Goal: Navigation & Orientation: Find specific page/section

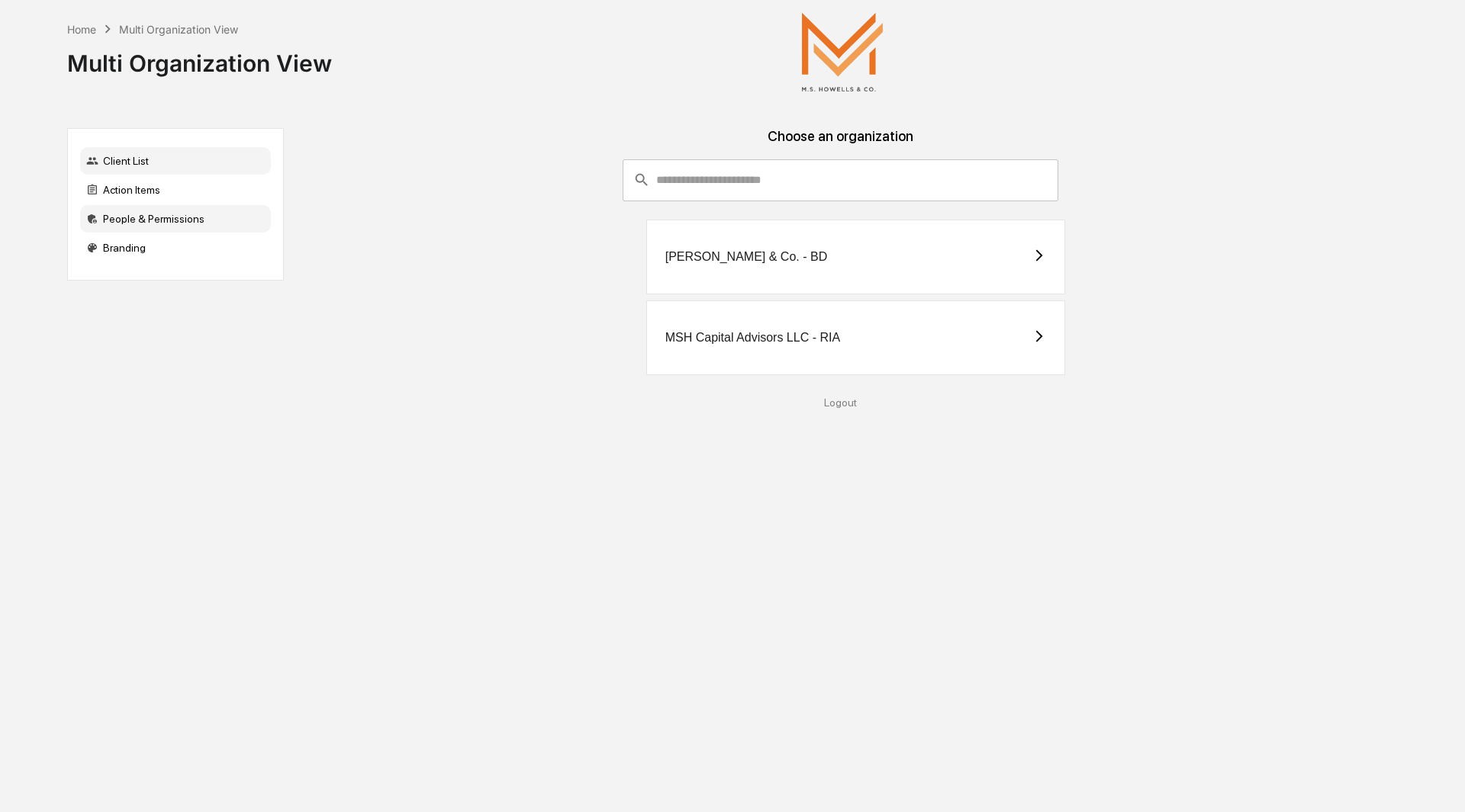
click at [167, 223] on div "People & Permissions" at bounding box center [176, 218] width 191 height 27
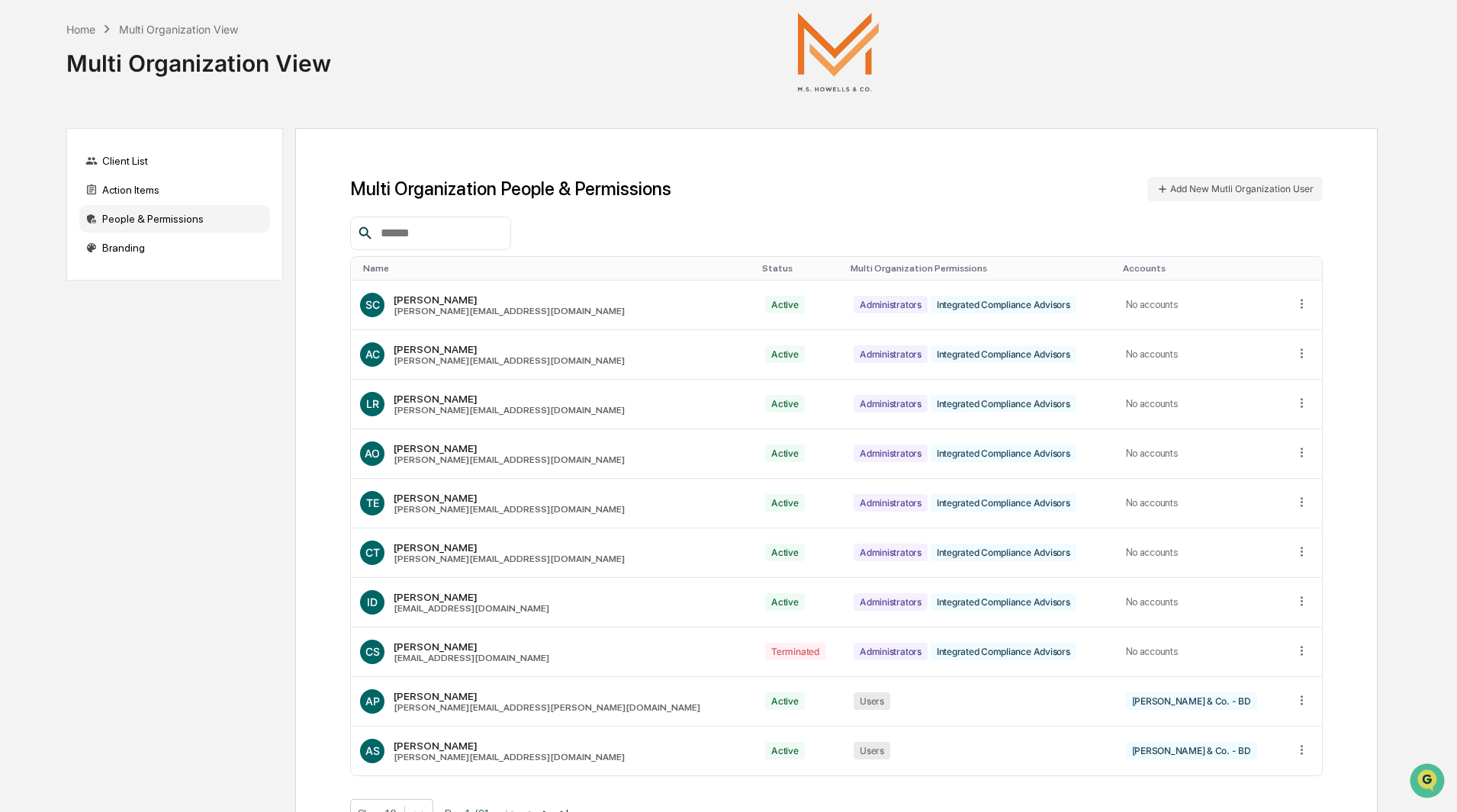
click at [400, 227] on input "text" at bounding box center [439, 233] width 130 height 20
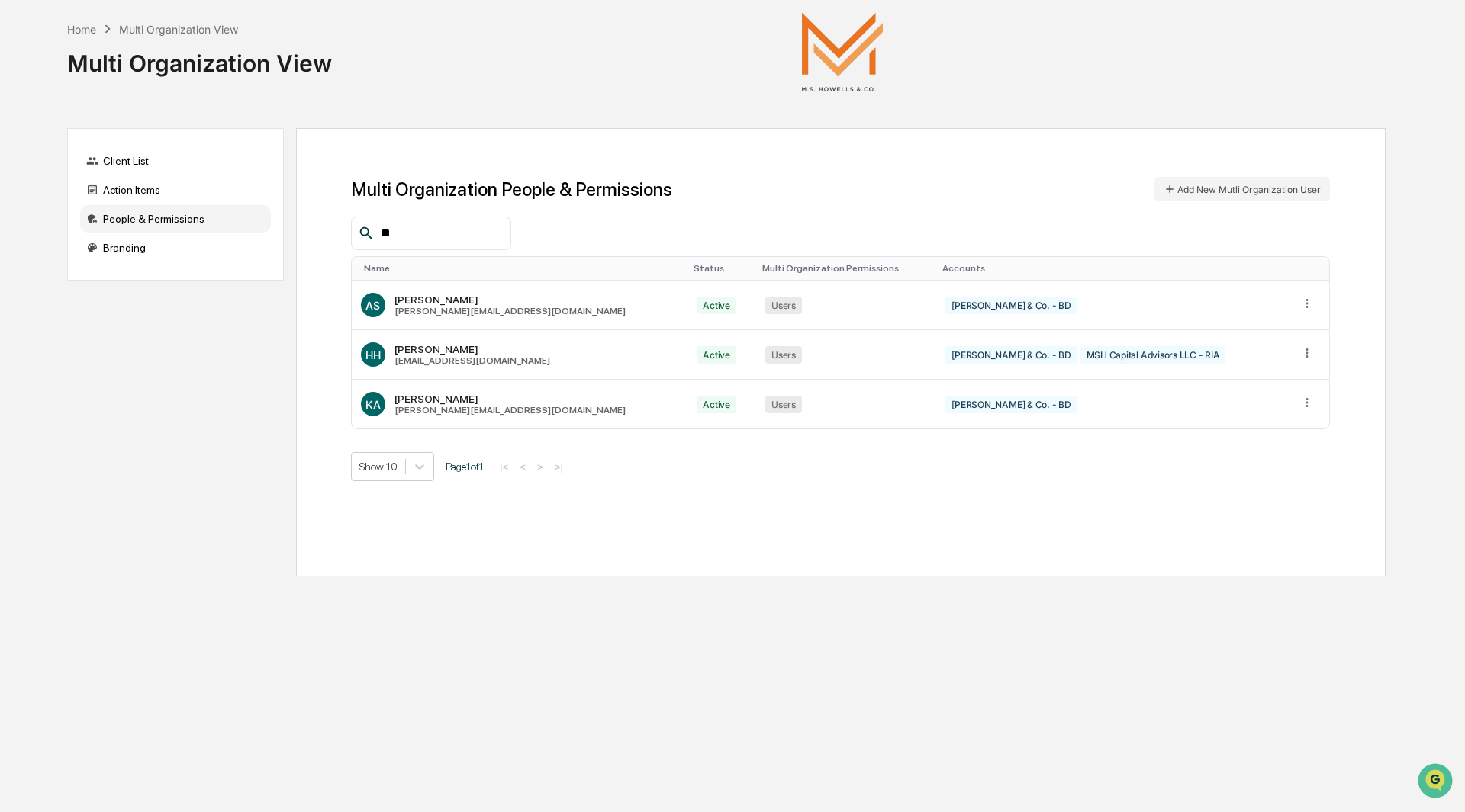
type input "*"
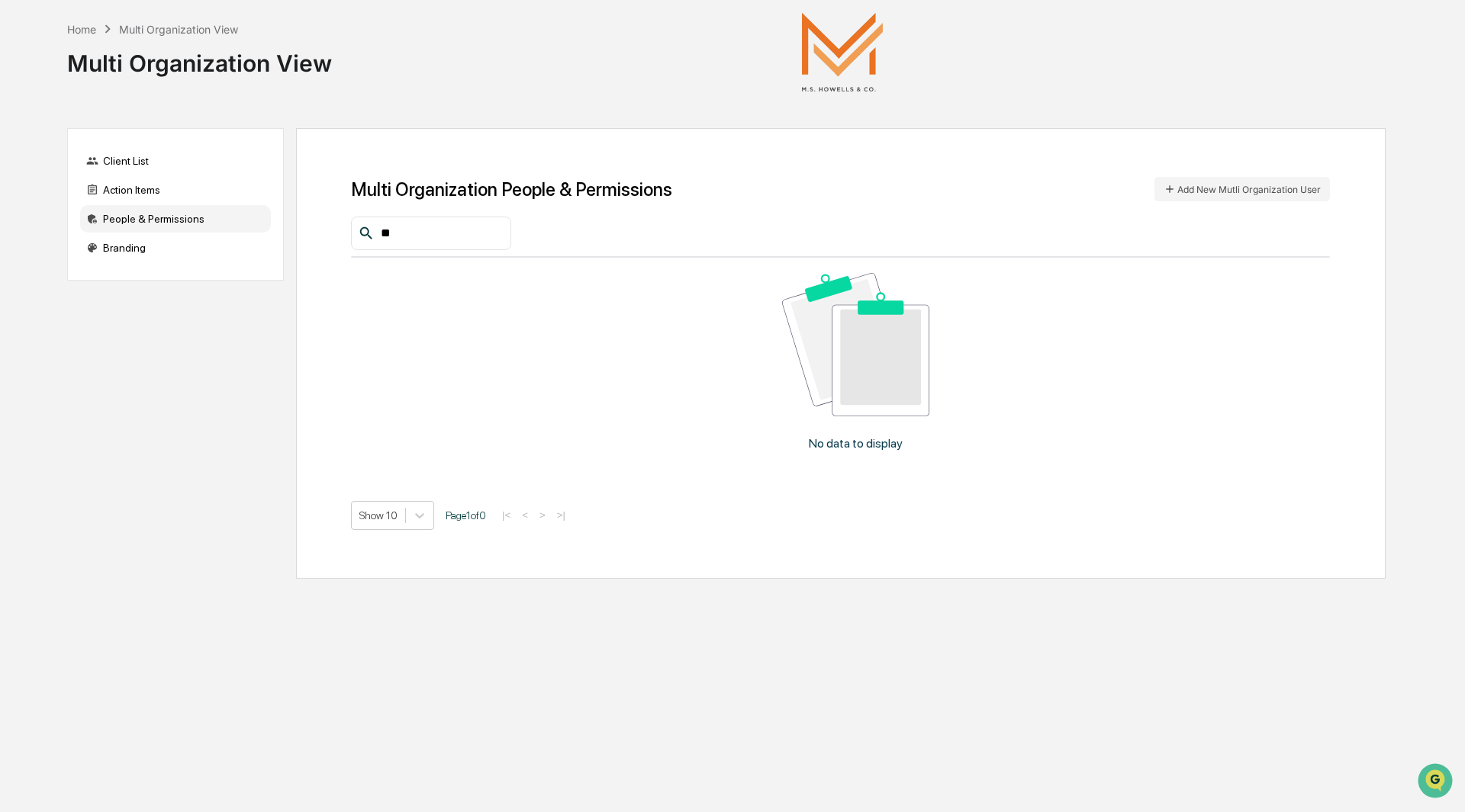
type input "*"
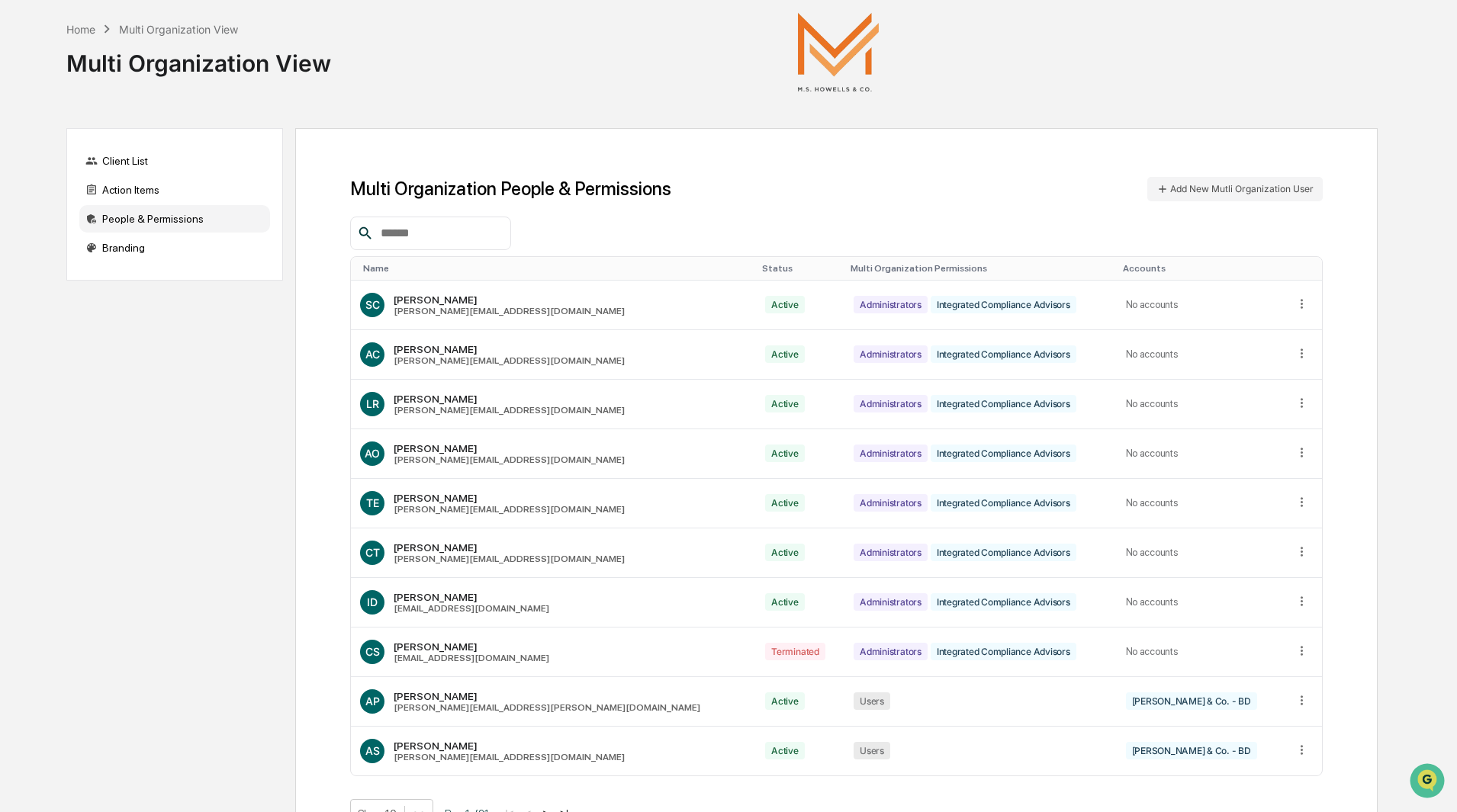
click at [461, 236] on input "text" at bounding box center [439, 233] width 130 height 20
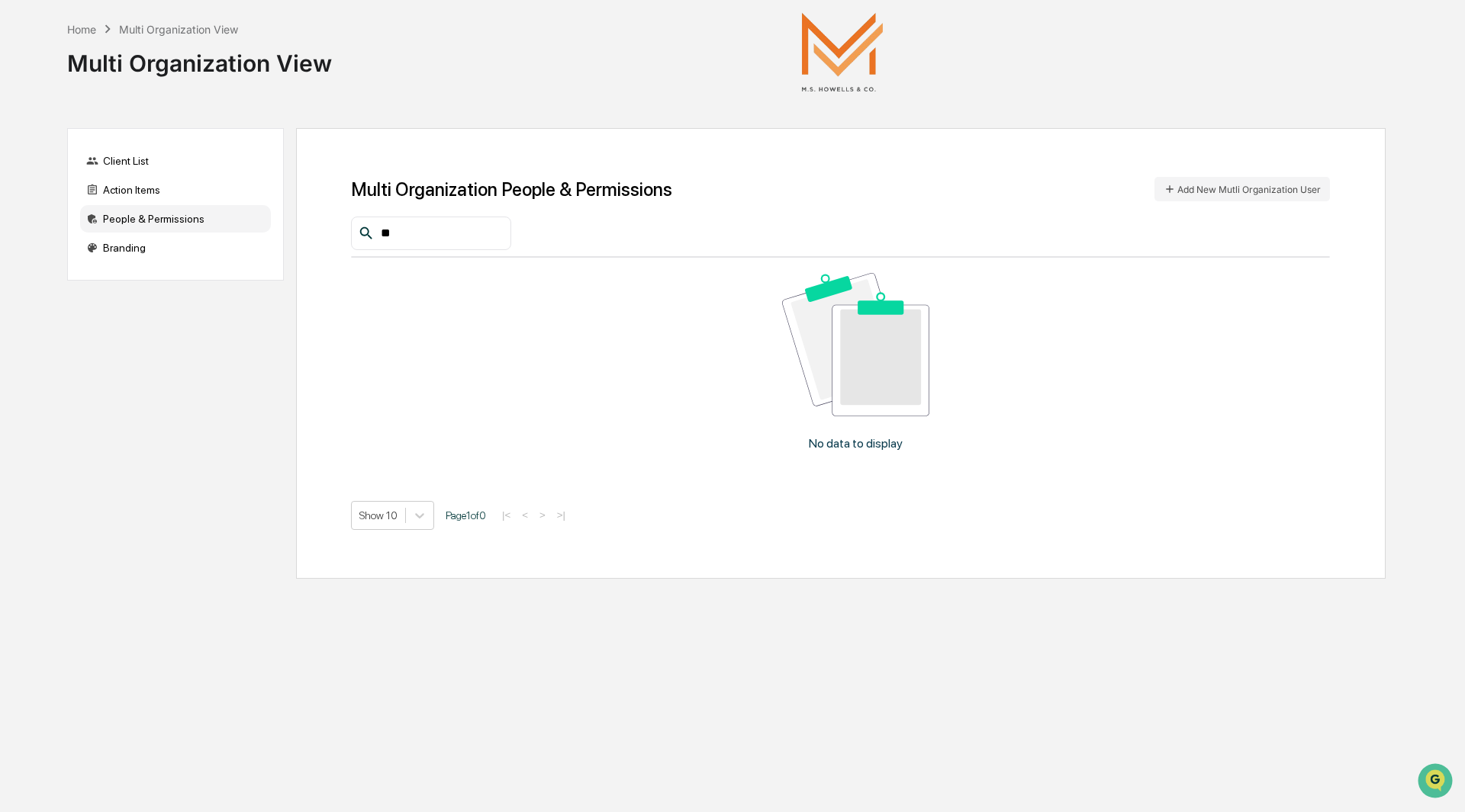
type input "*"
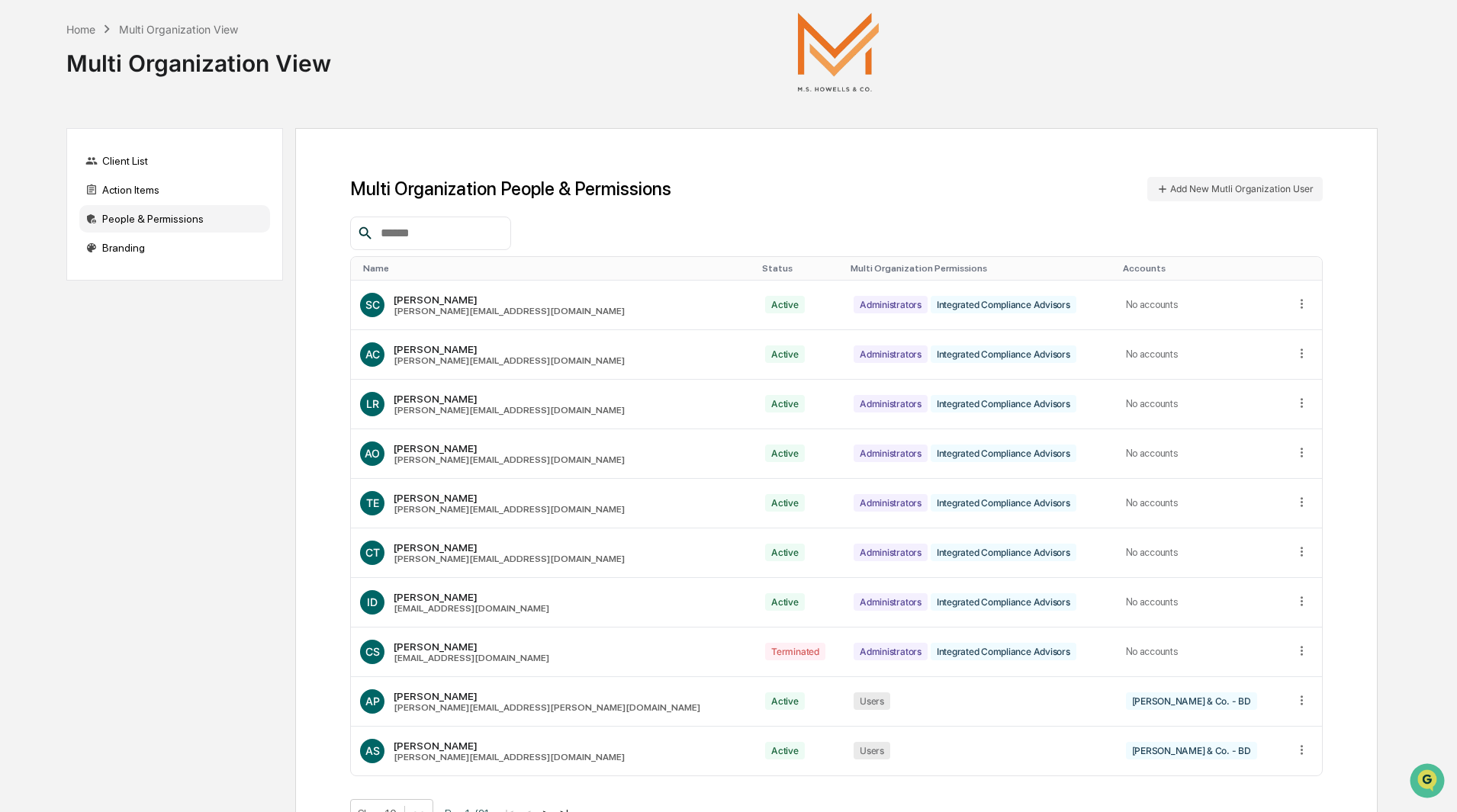
click at [1152, 89] on div "Home Multi Organization View Multi Organization View" at bounding box center [722, 52] width 1312 height 103
click at [76, 30] on div "Home" at bounding box center [80, 30] width 29 height 13
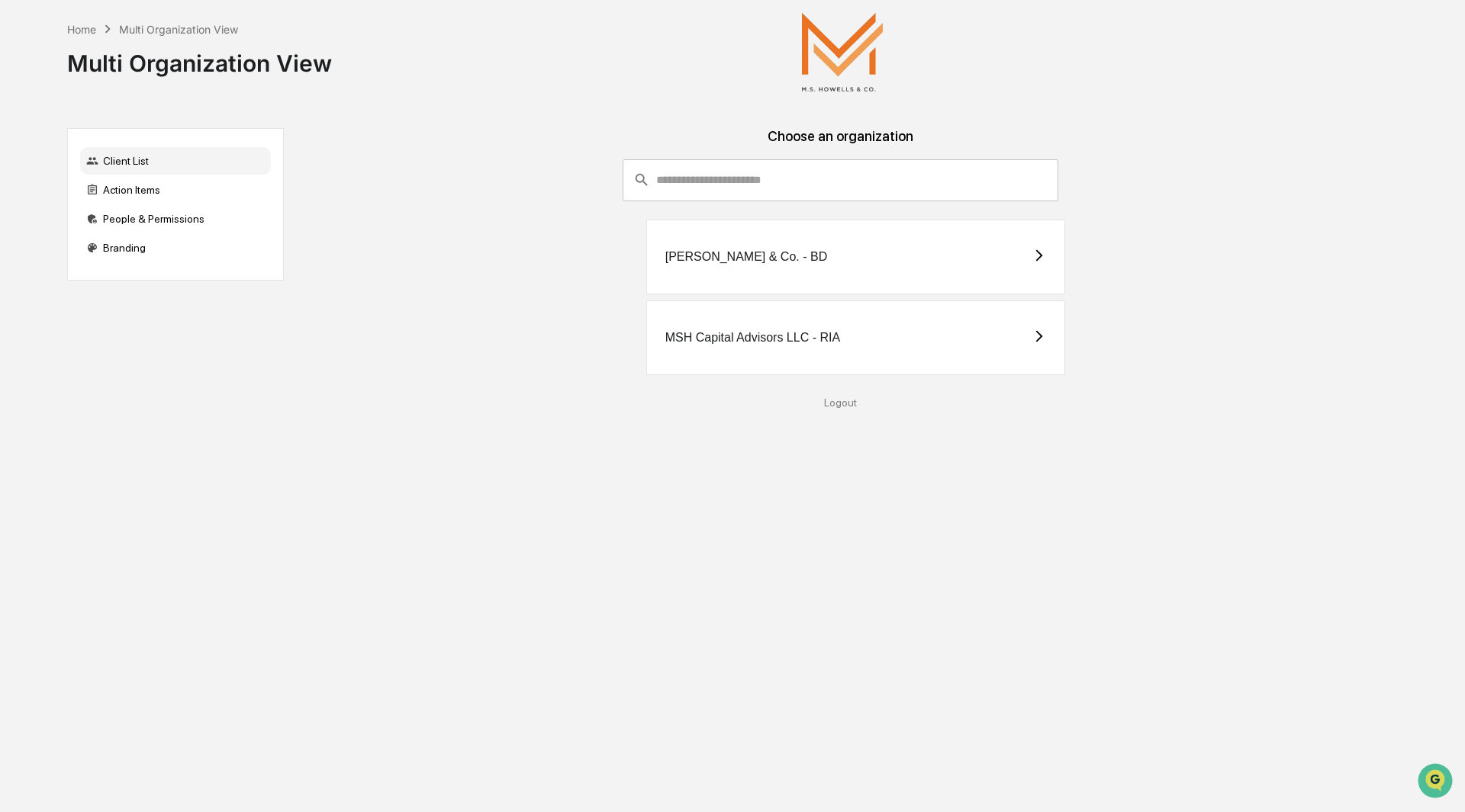
click at [783, 264] on div "[PERSON_NAME] & Co. - BD" at bounding box center [856, 257] width 420 height 75
